Goal: Find specific page/section: Find specific page/section

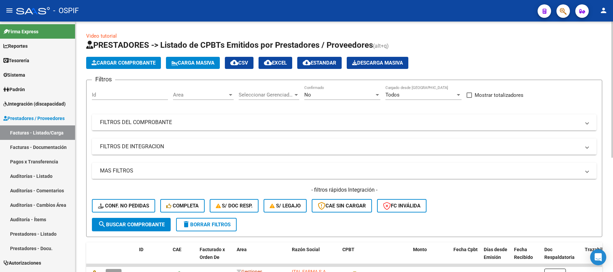
click at [223, 222] on span "delete Borrar Filtros" at bounding box center [206, 225] width 48 height 6
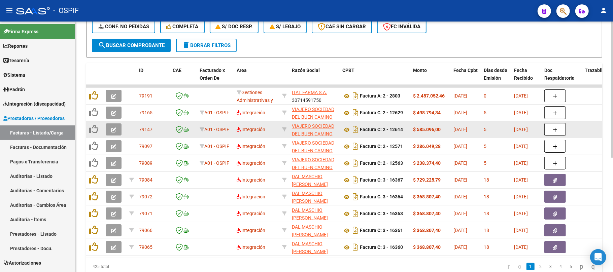
scroll to position [210, 0]
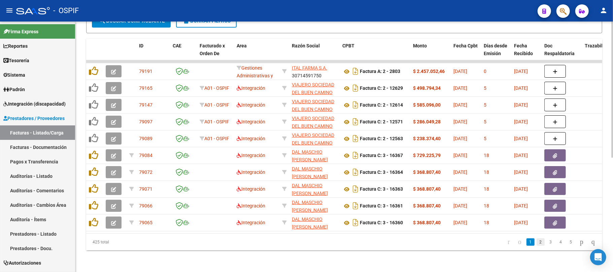
click at [536, 240] on link "2" at bounding box center [540, 242] width 8 height 7
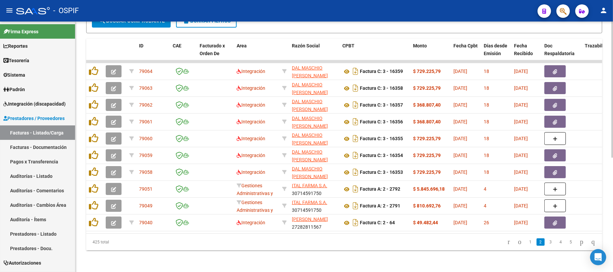
click at [269, 260] on div "Video tutorial PRESTADORES -> Listado de CPBTs Emitidos por Prestadores / Prove…" at bounding box center [343, 45] width 537 height 455
click at [379, 260] on div "Video tutorial PRESTADORES -> Listado de CPBTs Emitidos por Prestadores / Prove…" at bounding box center [343, 45] width 537 height 455
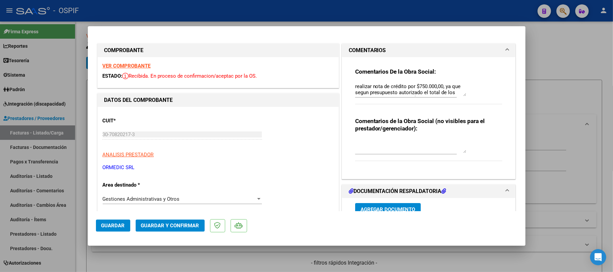
scroll to position [132, 0]
click at [351, 264] on div at bounding box center [306, 136] width 613 height 272
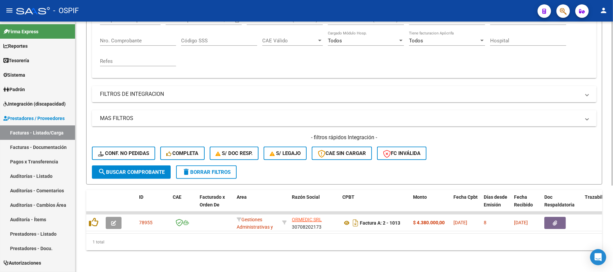
click at [221, 169] on span "delete Borrar Filtros" at bounding box center [206, 172] width 48 height 6
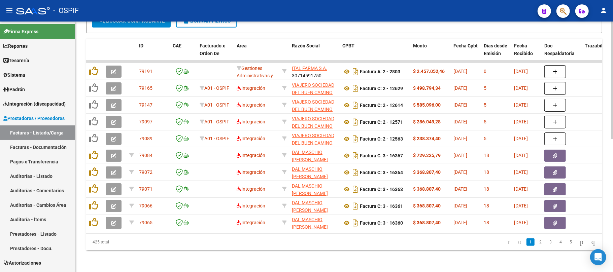
scroll to position [0, 0]
